Goal: Browse casually

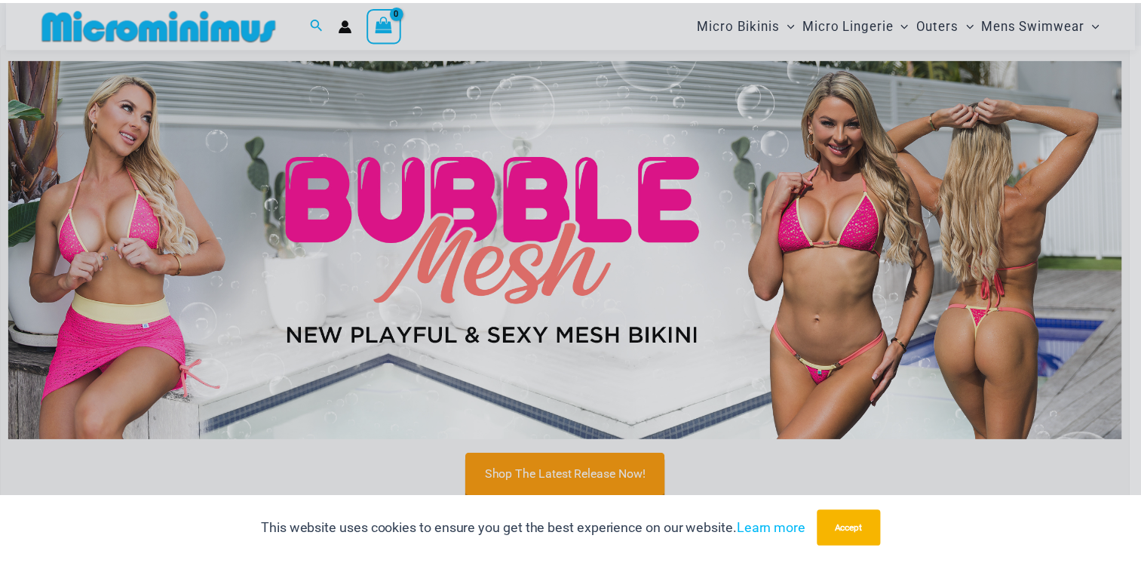
scroll to position [32, 0]
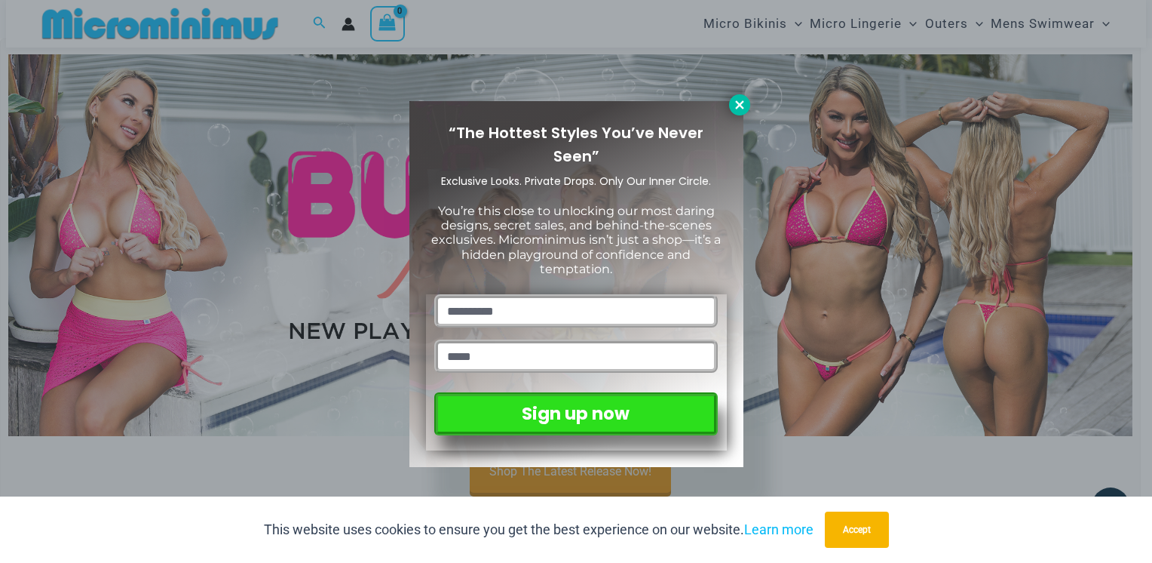
click at [737, 102] on icon at bounding box center [739, 104] width 8 height 8
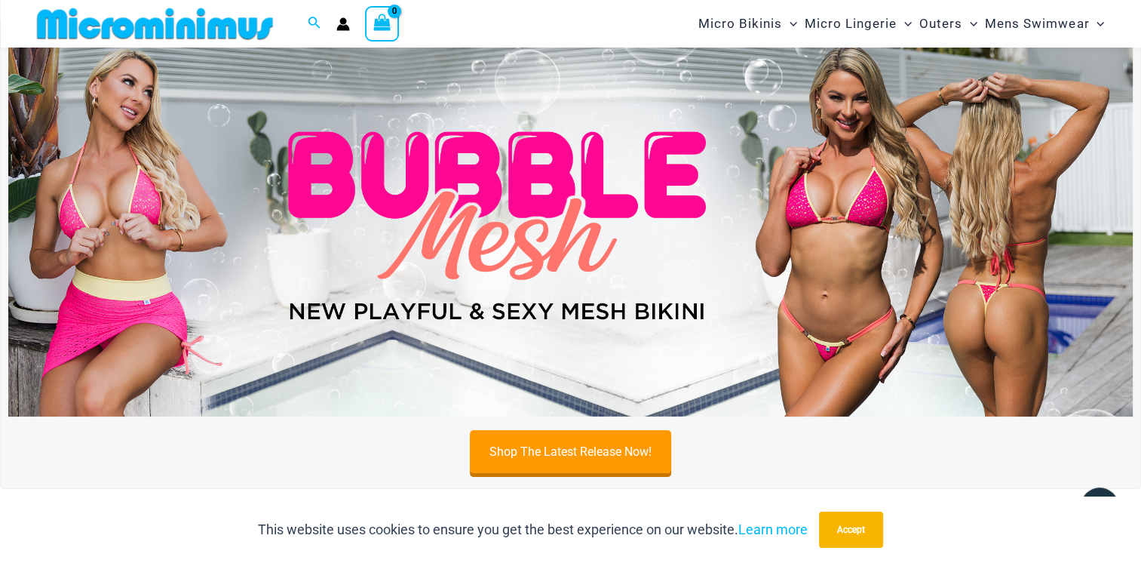
scroll to position [0, 0]
